Goal: Task Accomplishment & Management: Complete application form

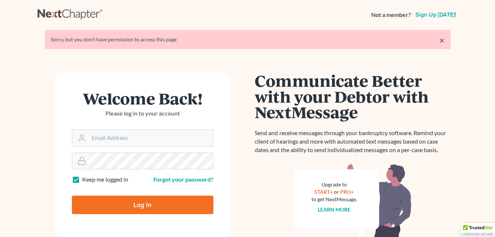
type input "cici@fairmaxlaw.com"
click at [107, 208] on input "Log In" at bounding box center [143, 204] width 142 height 18
type input "Thinking..."
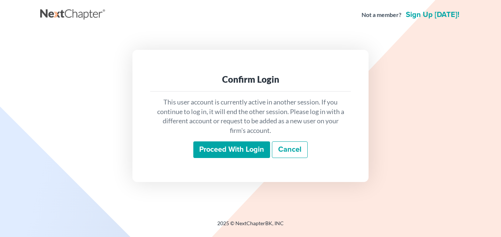
click at [237, 147] on input "Proceed with login" at bounding box center [231, 149] width 77 height 17
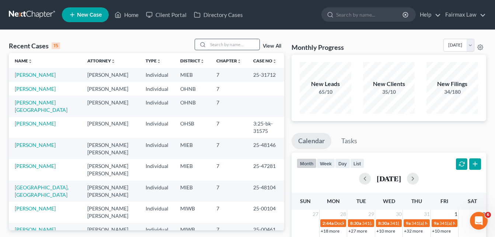
click at [216, 44] on input "search" at bounding box center [234, 44] width 52 height 11
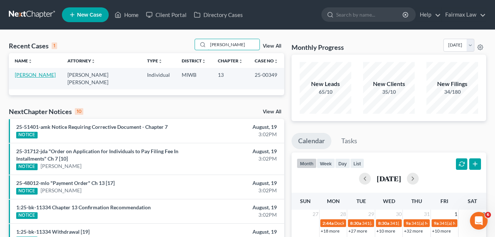
type input "manges"
click at [39, 76] on link "Manges, Jeremy" at bounding box center [35, 75] width 41 height 6
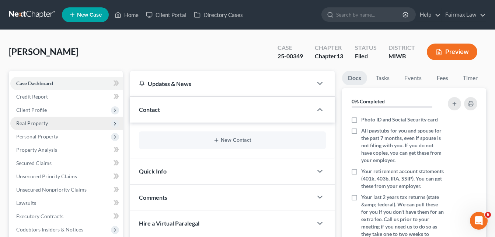
click at [48, 117] on span "Real Property" at bounding box center [66, 122] width 112 height 13
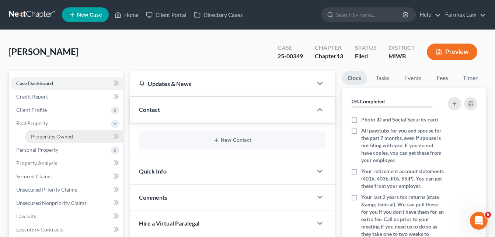
click at [52, 133] on span "Properties Owned" at bounding box center [52, 136] width 42 height 6
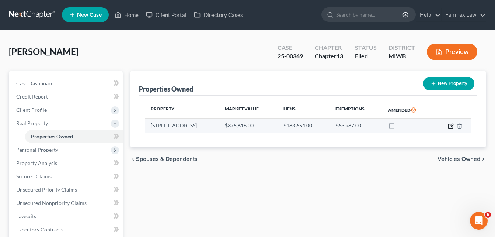
click at [452, 125] on icon "button" at bounding box center [451, 126] width 6 height 6
select select "23"
select select "3"
select select "1"
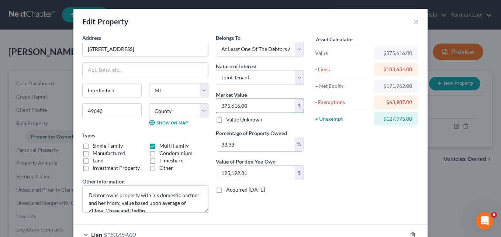
click at [259, 104] on input "375,616.00" at bounding box center [255, 106] width 79 height 14
type input "0"
type input "4"
type input "1.33"
type input "40"
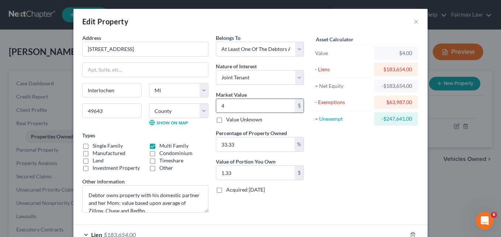
type input "13.33"
type input "402"
type input "133.98"
type input "4029"
type input "1,342.86"
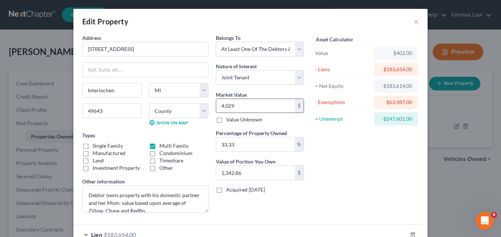
type input "4,0296"
type input "13,430.65"
type input "40,2968"
type input "134,309.23"
click at [254, 105] on input "402,968" at bounding box center [255, 106] width 79 height 14
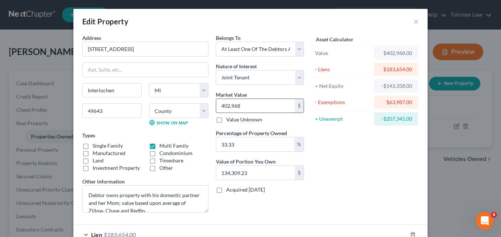
type input "."
type input "0"
type input "4"
type input "1.33"
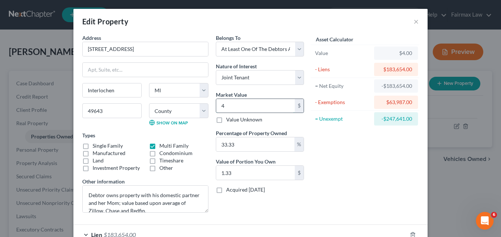
type input "41"
type input "13.66"
type input "4"
type input "1.33"
type input "40"
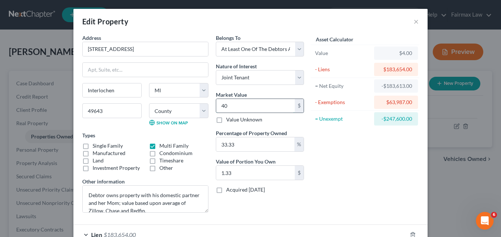
type input "13.33"
type input "402"
type input "133.98"
type input "4029"
type input "1,342.86"
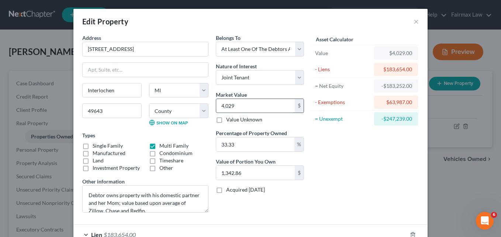
type input "4,0296"
type input "13,430.65"
type input "40,2968"
type input "134,309.23"
type input "402,968.00"
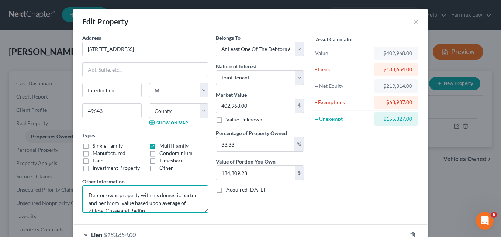
scroll to position [8, 0]
click at [157, 203] on textarea "Debtor owns property with his domestic partner and her Mom; value based upon av…" at bounding box center [145, 198] width 126 height 27
type textarea "Debtor owns property with his domestic partner and her Mom; value based on CMA."
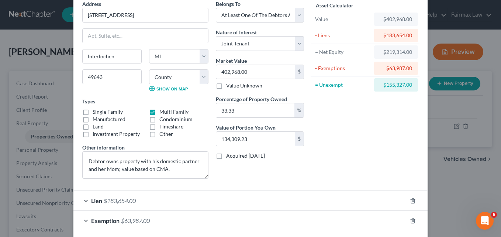
scroll to position [68, 0]
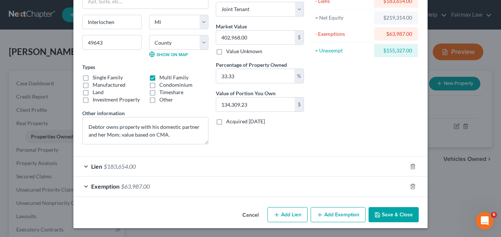
click at [338, 170] on div "Lien $183,654.00" at bounding box center [239, 166] width 333 height 20
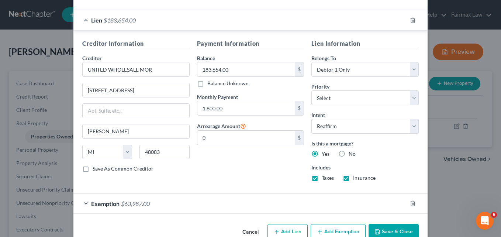
scroll to position [231, 0]
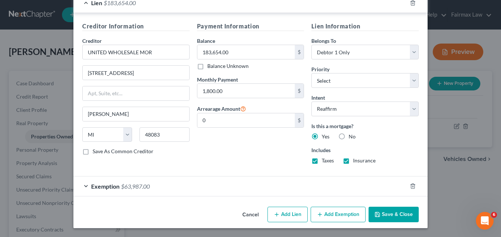
click at [152, 184] on div "Exemption $63,987.00" at bounding box center [239, 186] width 333 height 20
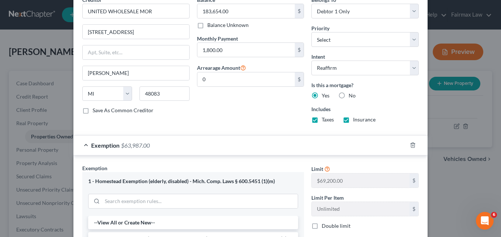
scroll to position [270, 0]
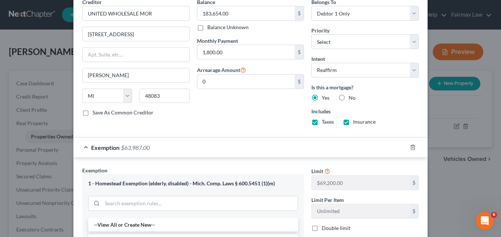
click at [274, 106] on div "Payment Information Balance 183,654.00 $ Balance Unknown Balance Undetermined 1…" at bounding box center [250, 57] width 115 height 148
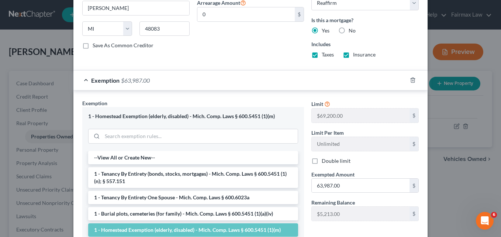
scroll to position [341, 0]
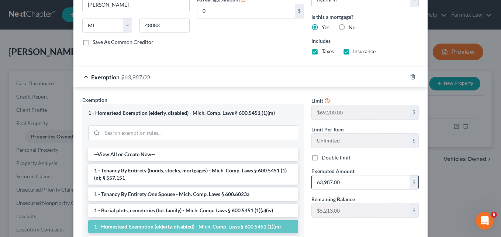
click at [346, 183] on input "63,987.00" at bounding box center [360, 182] width 98 height 14
type input "69,200.00"
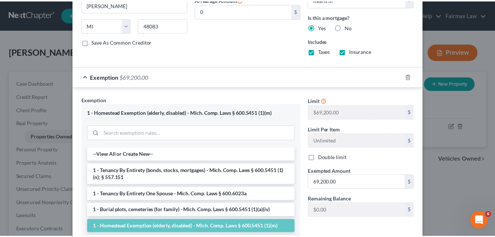
scroll to position [422, 0]
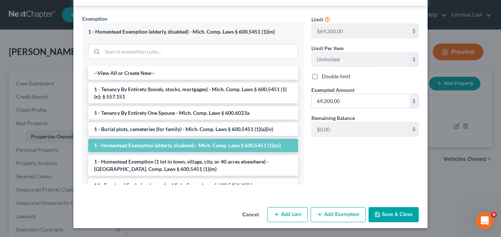
click at [379, 210] on button "Save & Close" at bounding box center [393, 214] width 50 height 15
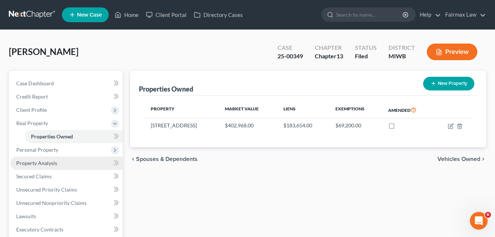
click at [55, 163] on span "Property Analysis" at bounding box center [36, 163] width 41 height 6
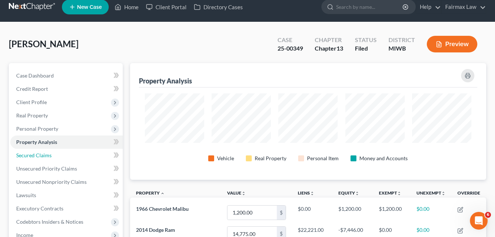
scroll to position [6, 0]
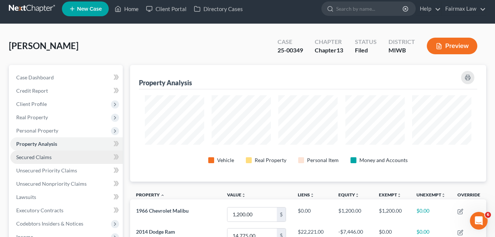
click at [64, 153] on link "Secured Claims" at bounding box center [66, 156] width 112 height 13
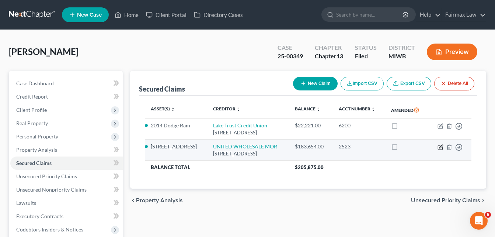
click at [442, 150] on icon "button" at bounding box center [440, 147] width 6 height 6
select select "23"
select select "2"
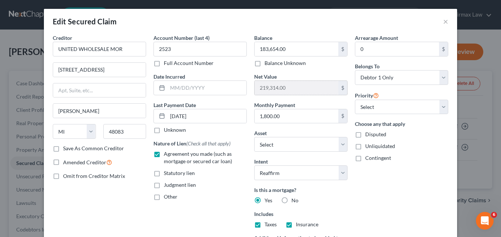
click at [291, 87] on input "219,314.00" at bounding box center [296, 88] width 84 height 14
click at [441, 78] on select "Select Debtor 1 Only Debtor 2 Only Debtor 1 And Debtor 2 Only At Least One Of T…" at bounding box center [401, 77] width 93 height 15
select select "3"
click at [355, 70] on select "Select Debtor 1 Only Debtor 2 Only Debtor 1 And Debtor 2 Only At Least One Of T…" at bounding box center [401, 77] width 93 height 15
click at [339, 88] on div "$" at bounding box center [342, 88] width 9 height 14
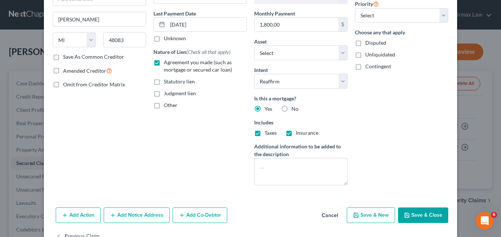
scroll to position [92, 0]
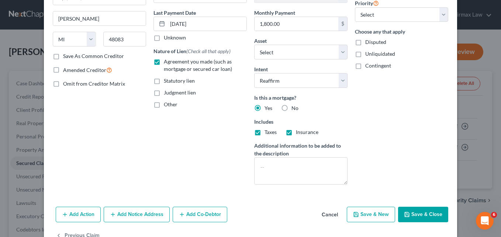
click at [406, 214] on icon "button" at bounding box center [407, 214] width 6 height 6
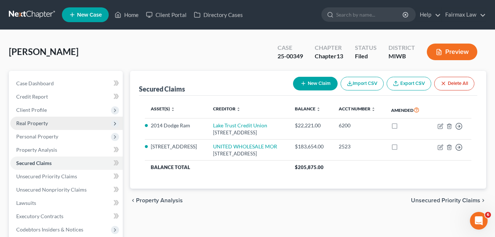
click at [90, 125] on span "Real Property" at bounding box center [66, 122] width 112 height 13
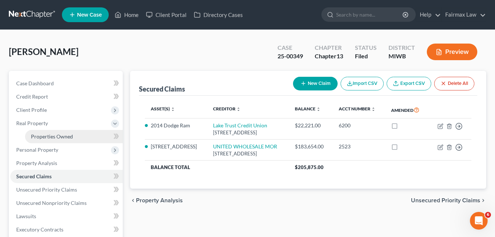
click at [79, 142] on link "Properties Owned" at bounding box center [74, 136] width 98 height 13
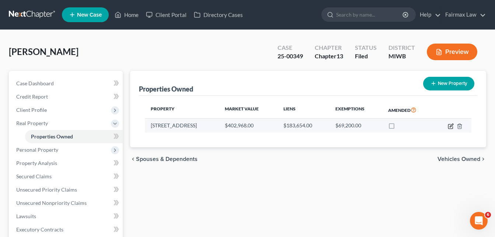
click at [451, 125] on icon "button" at bounding box center [451, 124] width 3 height 3
select select "23"
select select "27"
select select "3"
select select "1"
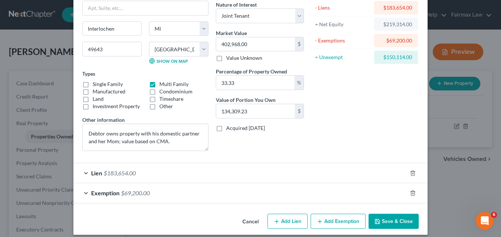
scroll to position [68, 0]
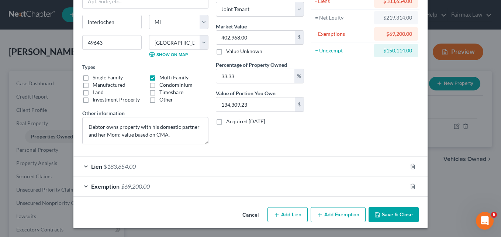
click at [390, 208] on button "Save & Close" at bounding box center [393, 214] width 50 height 15
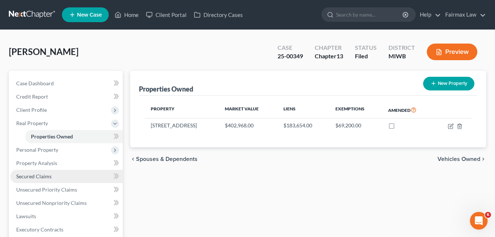
click at [88, 177] on link "Secured Claims" at bounding box center [66, 176] width 112 height 13
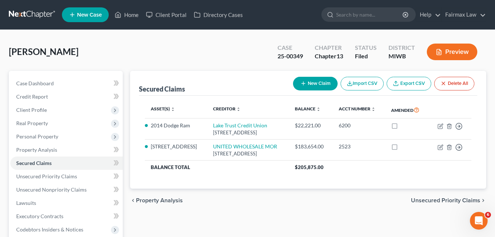
click at [445, 53] on button "Preview" at bounding box center [452, 51] width 50 height 17
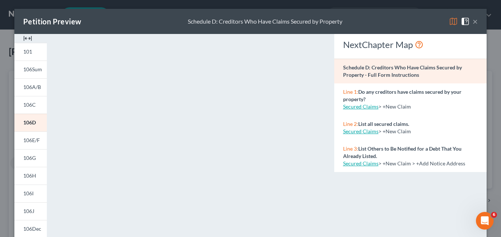
click at [473, 18] on button "×" at bounding box center [474, 21] width 5 height 9
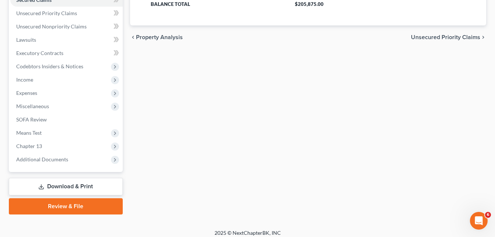
scroll to position [168, 0]
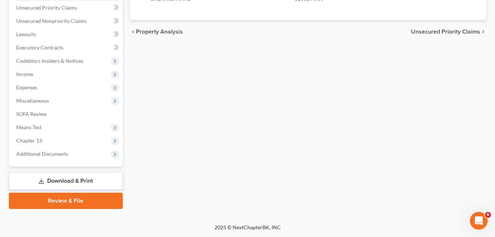
click at [93, 182] on link "Download & Print" at bounding box center [66, 180] width 114 height 17
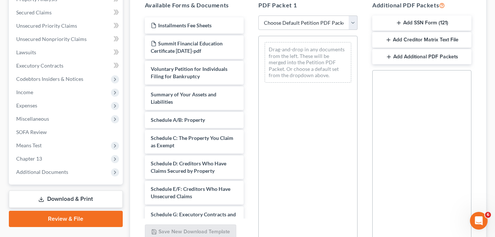
scroll to position [163, 0]
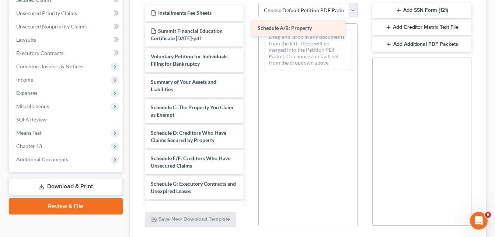
drag, startPoint x: 222, startPoint y: 101, endPoint x: 328, endPoint y: 22, distance: 133.1
click at [250, 22] on div "Schedule A/B: Property Installments Fee Sheets Summit Financial Education Certi…" at bounding box center [194, 211] width 111 height 412
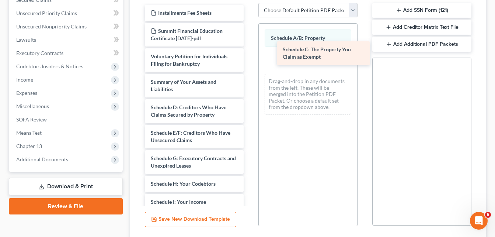
drag, startPoint x: 202, startPoint y: 107, endPoint x: 328, endPoint y: 49, distance: 138.9
click at [250, 49] on div "Schedule C: The Property You Claim as Exempt Installments Fee Sheets Summit Fin…" at bounding box center [194, 198] width 111 height 386
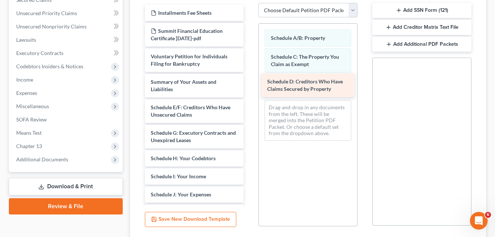
drag, startPoint x: 213, startPoint y: 114, endPoint x: 330, endPoint y: 87, distance: 120.3
click at [250, 87] on div "Schedule D: Creditors Who Have Claims Secured by Property Installments Fee Shee…" at bounding box center [194, 185] width 111 height 361
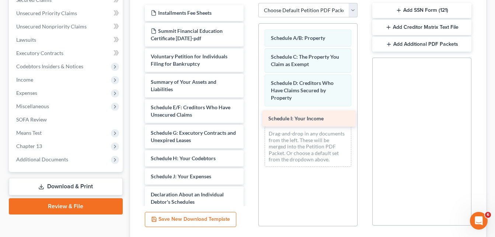
drag, startPoint x: 199, startPoint y: 175, endPoint x: 317, endPoint y: 114, distance: 132.5
click at [250, 114] on div "Schedule I: Your Income Installments Fee Sheets Summit Financial Education Cert…" at bounding box center [194, 176] width 111 height 343
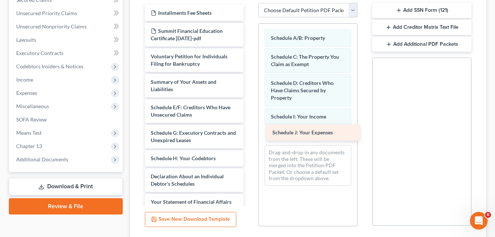
drag, startPoint x: 198, startPoint y: 178, endPoint x: 318, endPoint y: 134, distance: 127.9
click at [250, 134] on div "Schedule J: Your Expenses Installments Fee Sheets Summit Financial Education Ce…" at bounding box center [194, 167] width 111 height 325
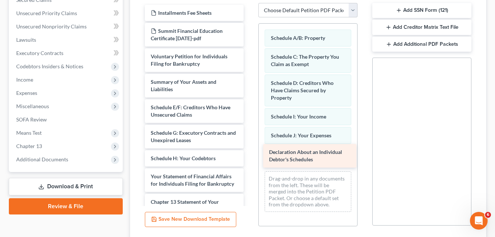
drag, startPoint x: 209, startPoint y: 184, endPoint x: 328, endPoint y: 159, distance: 121.1
click at [250, 159] on div "Declaration About an Individual Debtor's Schedules Installments Fee Sheets Summ…" at bounding box center [194, 154] width 111 height 299
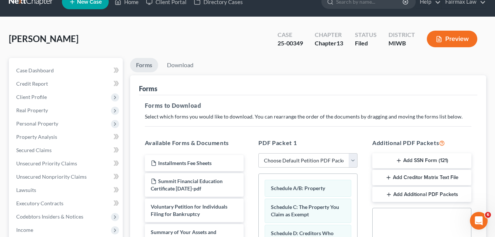
scroll to position [12, 0]
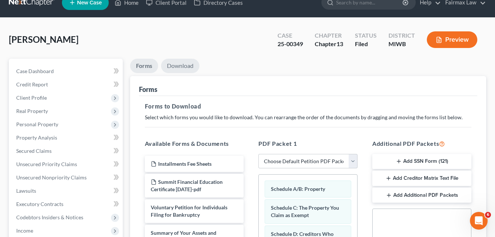
click at [186, 68] on link "Download" at bounding box center [180, 66] width 38 height 14
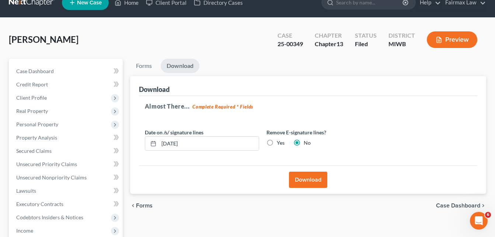
click at [315, 175] on button "Download" at bounding box center [308, 179] width 38 height 16
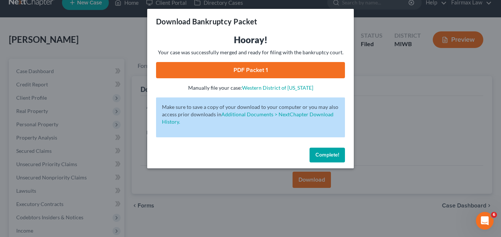
click at [285, 68] on link "PDF Packet 1" at bounding box center [250, 70] width 189 height 16
click at [318, 155] on span "Complete!" at bounding box center [327, 154] width 24 height 6
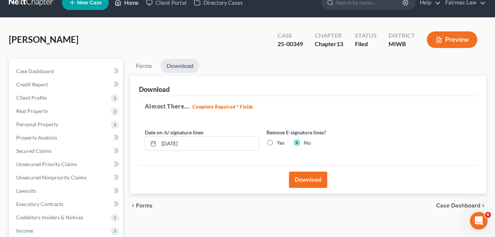
click at [129, 2] on link "Home" at bounding box center [126, 2] width 31 height 13
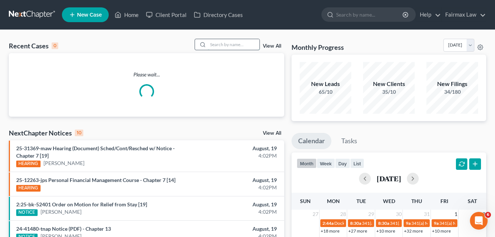
click at [220, 45] on input "search" at bounding box center [234, 44] width 52 height 11
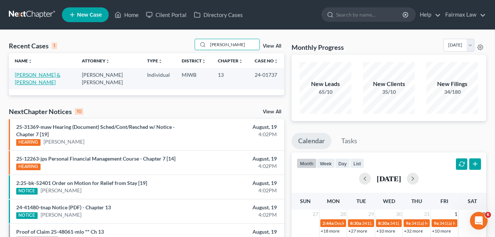
type input "markle"
click at [52, 73] on link "Markle, David & Denise" at bounding box center [38, 79] width 46 height 14
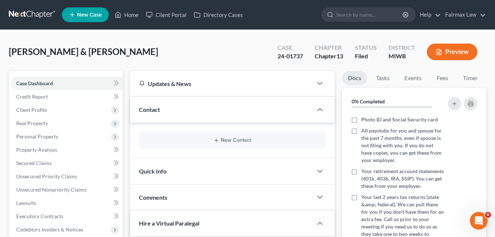
click at [255, 14] on ul "New Case Home Client Portal Directory Cases - No Result - See all results Or Pr…" at bounding box center [274, 14] width 424 height 19
